Goal: Information Seeking & Learning: Understand process/instructions

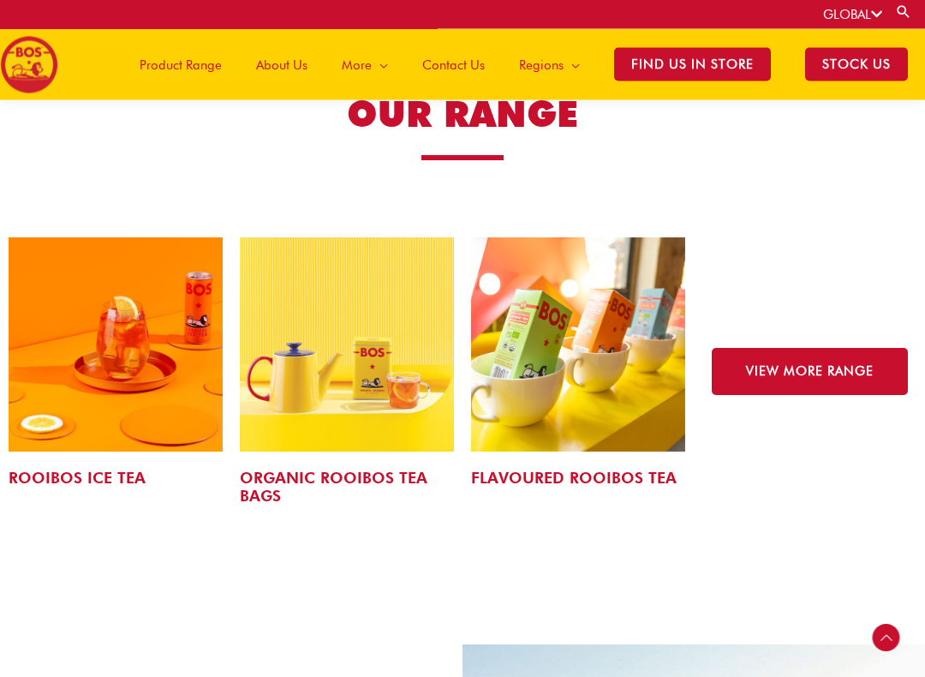
scroll to position [2587, 0]
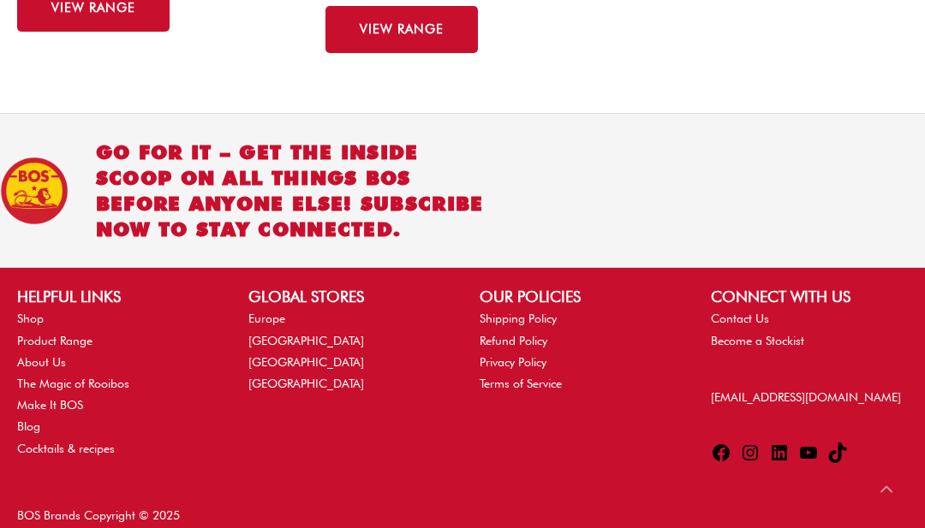
scroll to position [1576, 0]
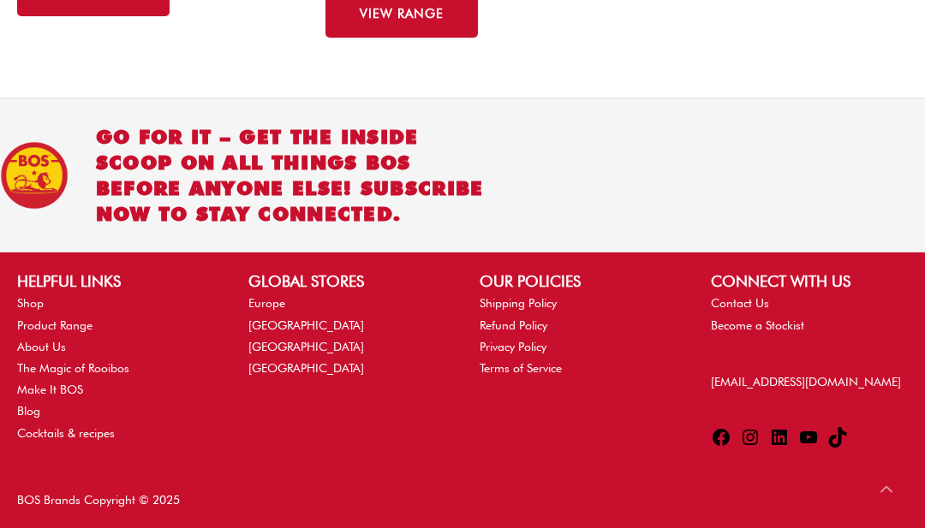
click at [524, 297] on link "Shipping Policy" at bounding box center [518, 303] width 77 height 14
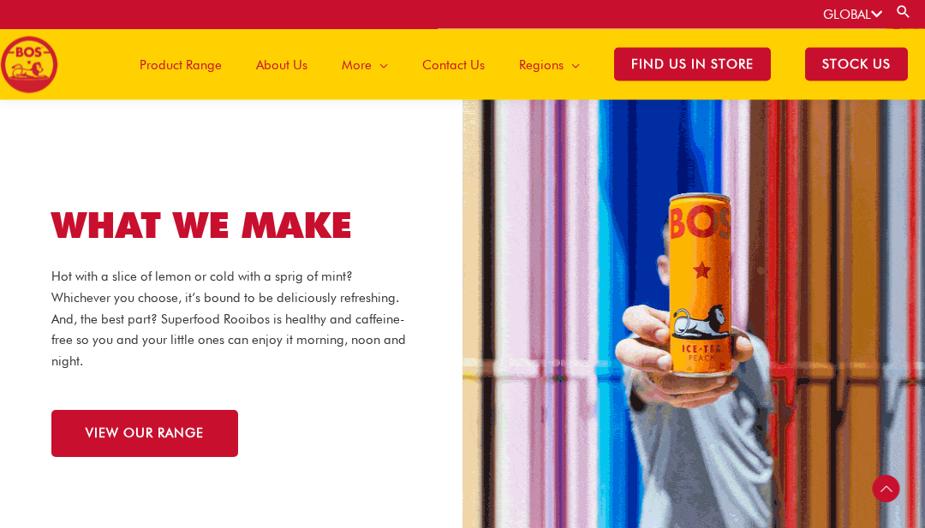
scroll to position [1437, 0]
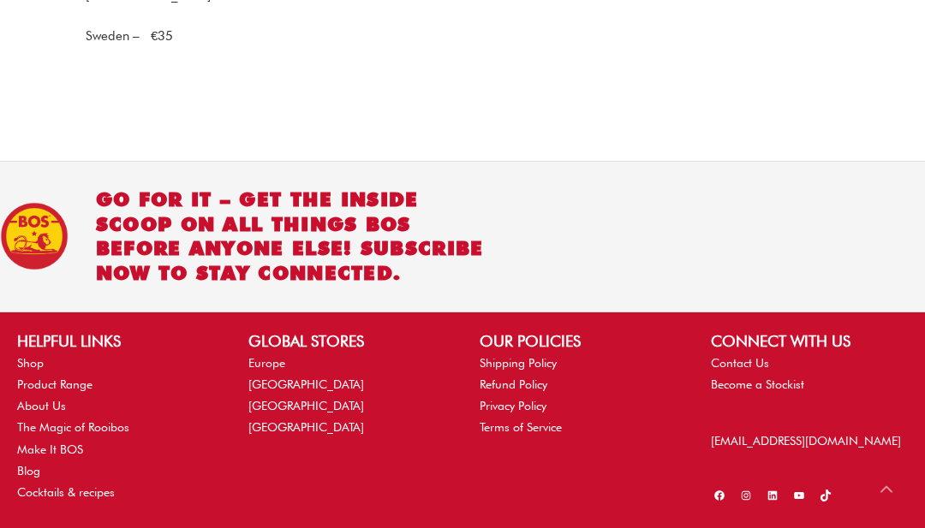
scroll to position [1991, 0]
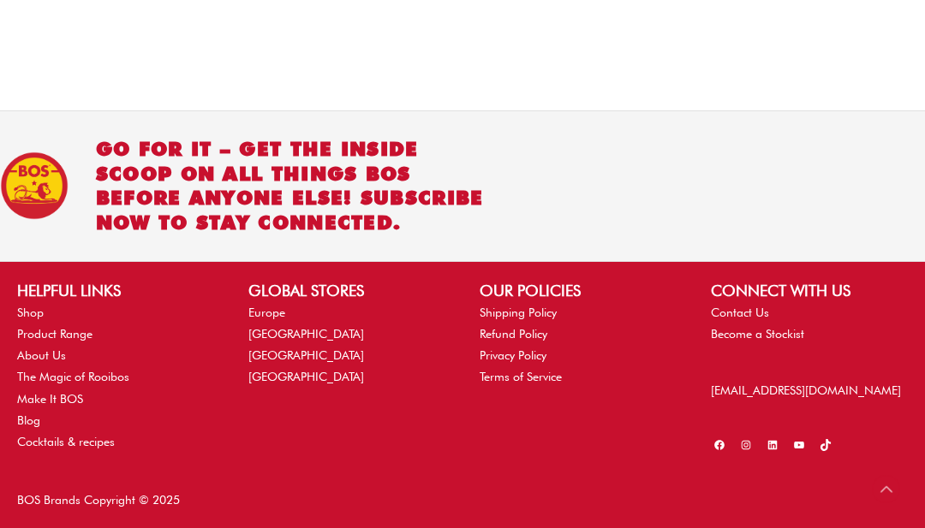
click at [23, 313] on link "Shop" at bounding box center [30, 313] width 27 height 14
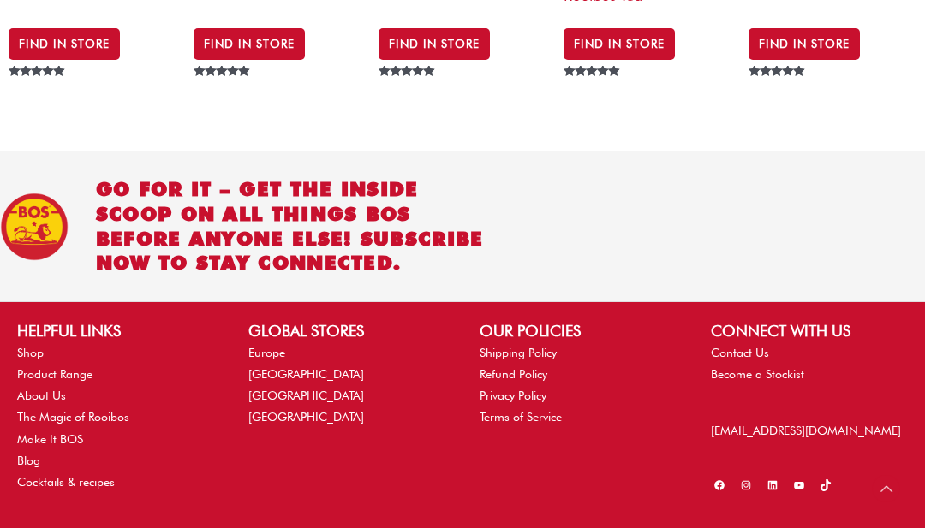
scroll to position [2714, 0]
